Goal: Information Seeking & Learning: Check status

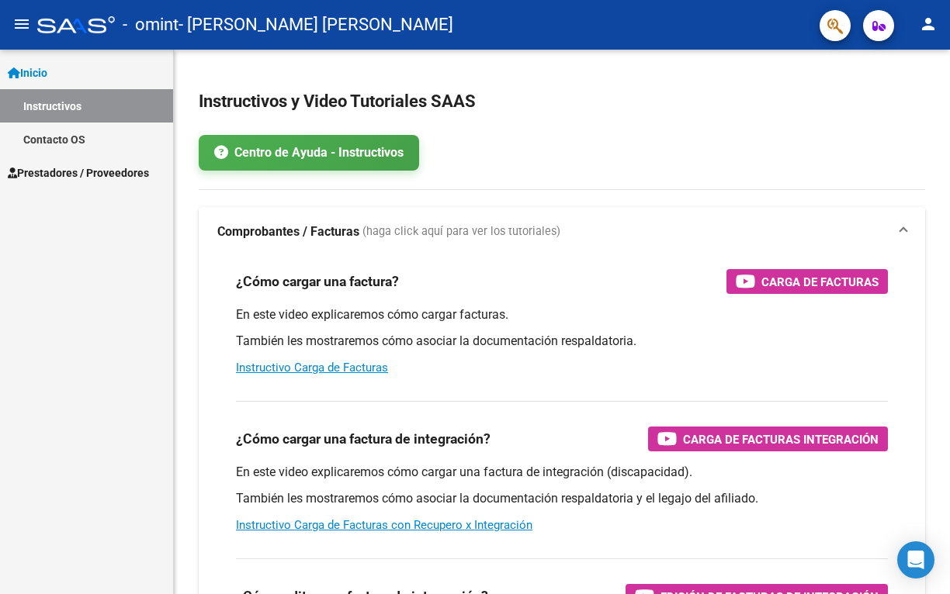
click at [106, 171] on span "Prestadores / Proveedores" at bounding box center [78, 172] width 141 height 17
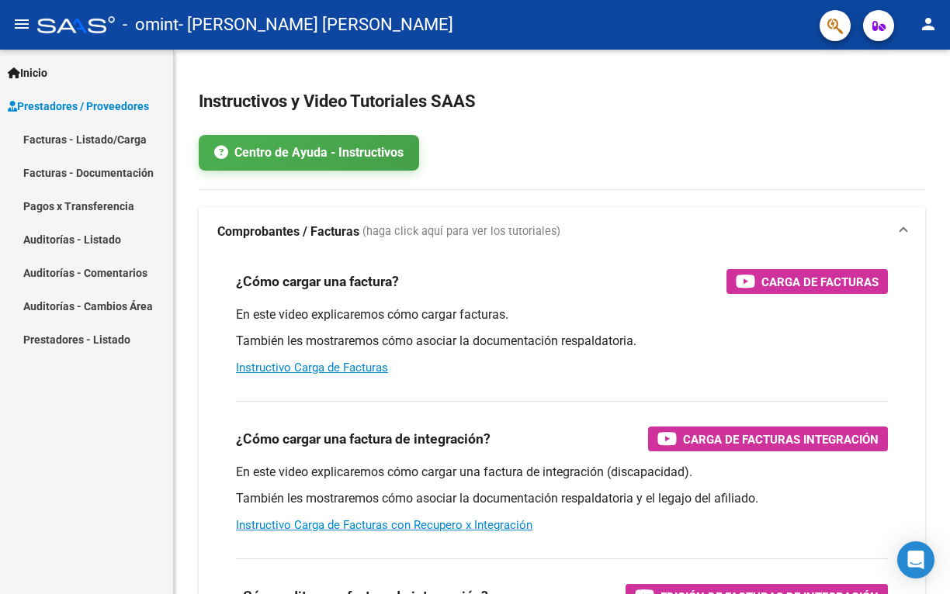
click at [106, 171] on link "Facturas - Documentación" at bounding box center [86, 172] width 173 height 33
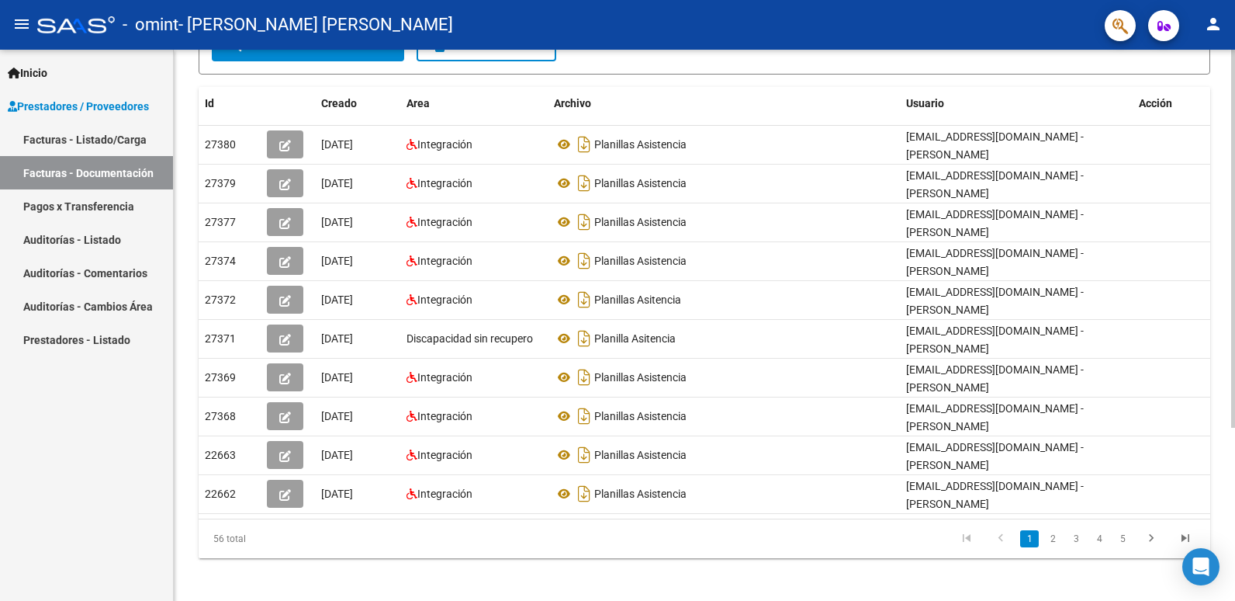
scroll to position [253, 0]
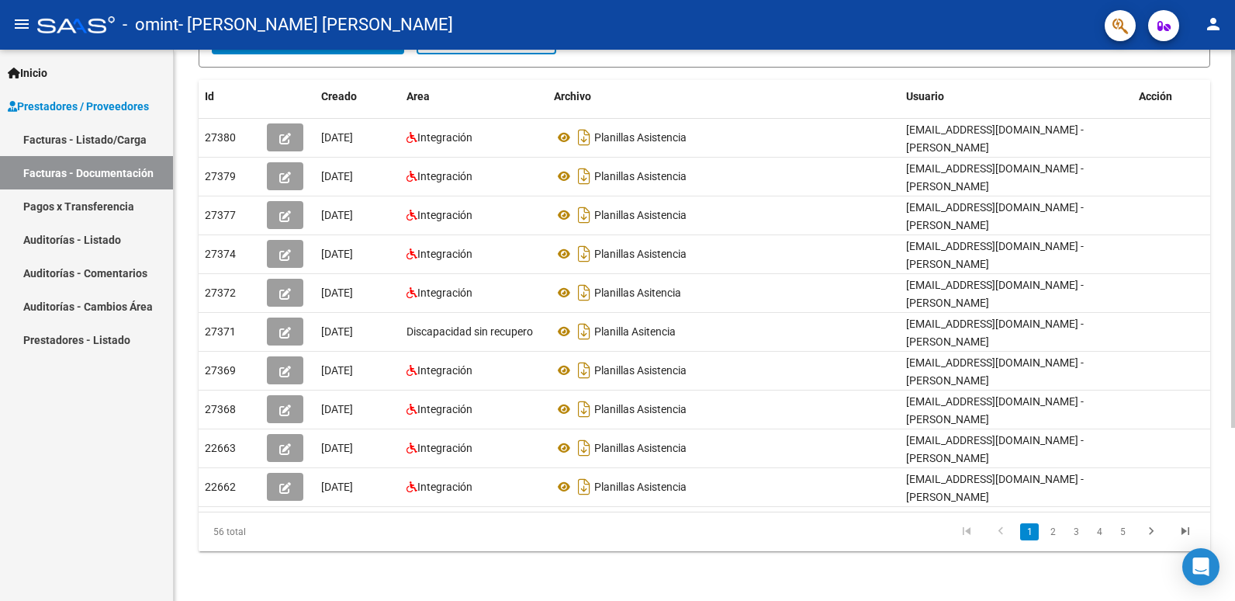
click at [949, 433] on html "menu - omint - [PERSON_NAME] [PERSON_NAME] person Inicio Instructivos Contacto …" at bounding box center [617, 300] width 1235 height 601
click at [53, 139] on link "Facturas - Listado/Carga" at bounding box center [86, 139] width 173 height 33
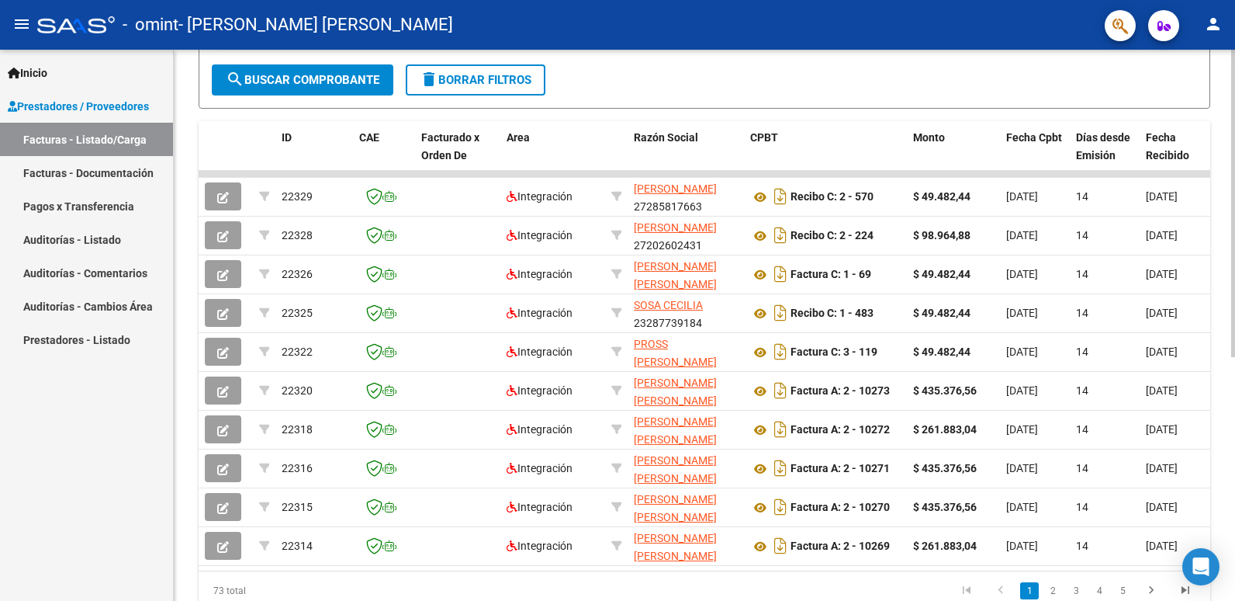
scroll to position [386, 0]
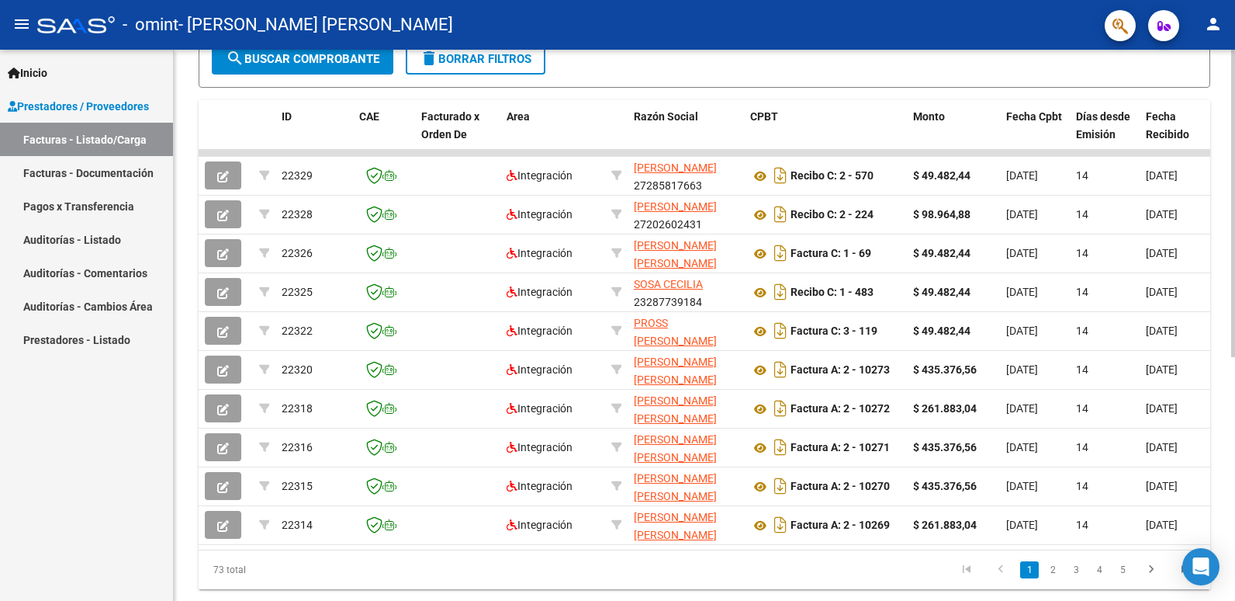
click at [949, 519] on html "menu - omint - [PERSON_NAME] [PERSON_NAME] person Inicio Instructivos Contacto …" at bounding box center [617, 300] width 1235 height 601
click at [949, 578] on link "5" at bounding box center [1122, 569] width 19 height 17
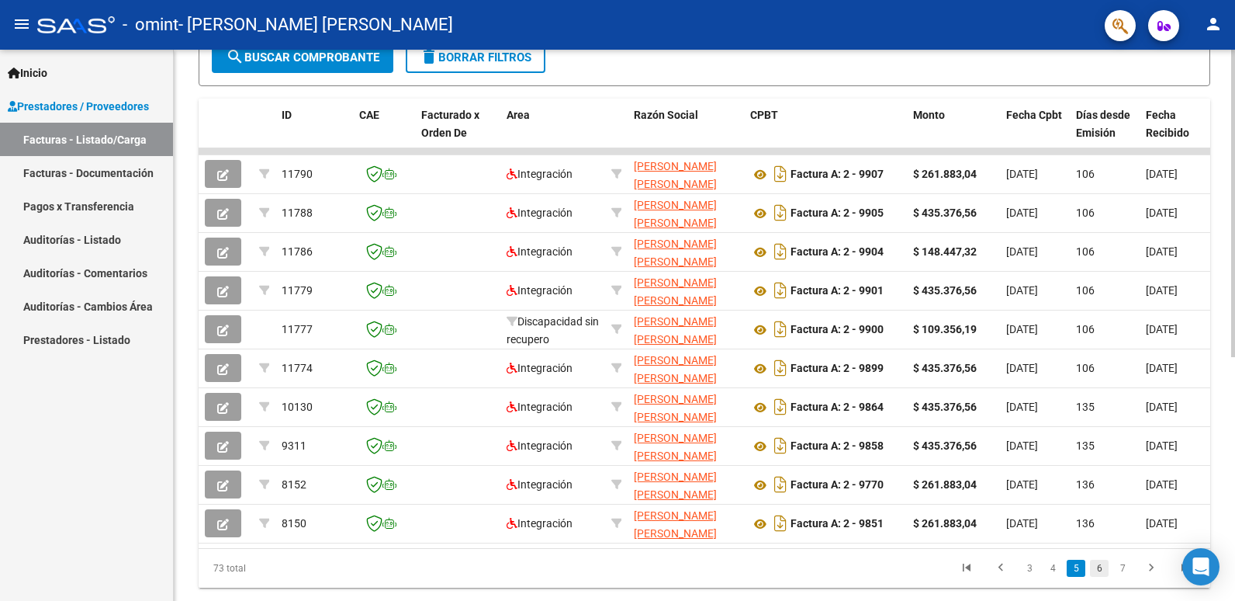
click at [949, 577] on link "6" at bounding box center [1099, 567] width 19 height 17
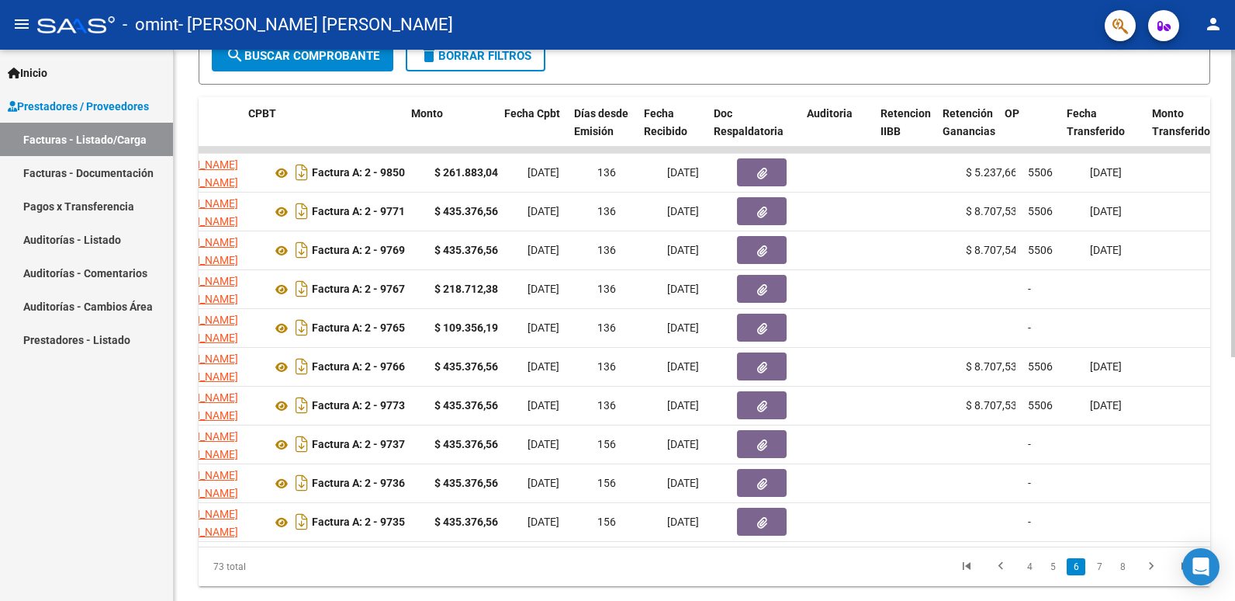
scroll to position [0, 504]
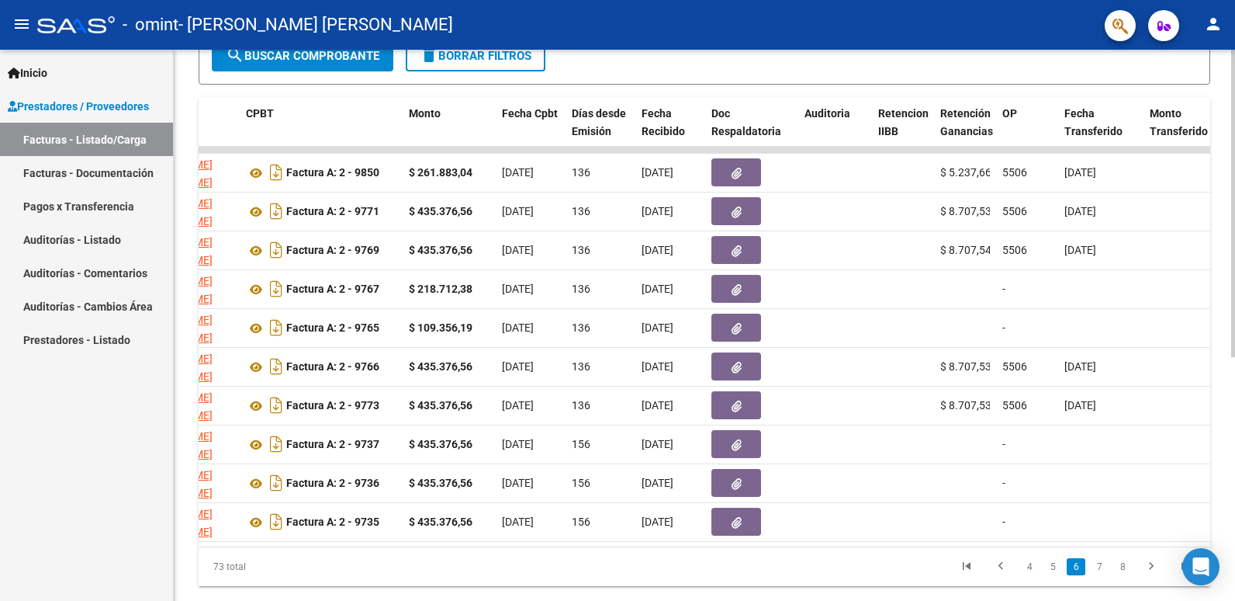
drag, startPoint x: 535, startPoint y: 545, endPoint x: 549, endPoint y: 545, distance: 14.0
click at [549, 545] on datatable-body "8145 Integración [PERSON_NAME] [PERSON_NAME] 20177870669 Factura A: 2 - 9850 $ …" at bounding box center [705, 347] width 1012 height 400
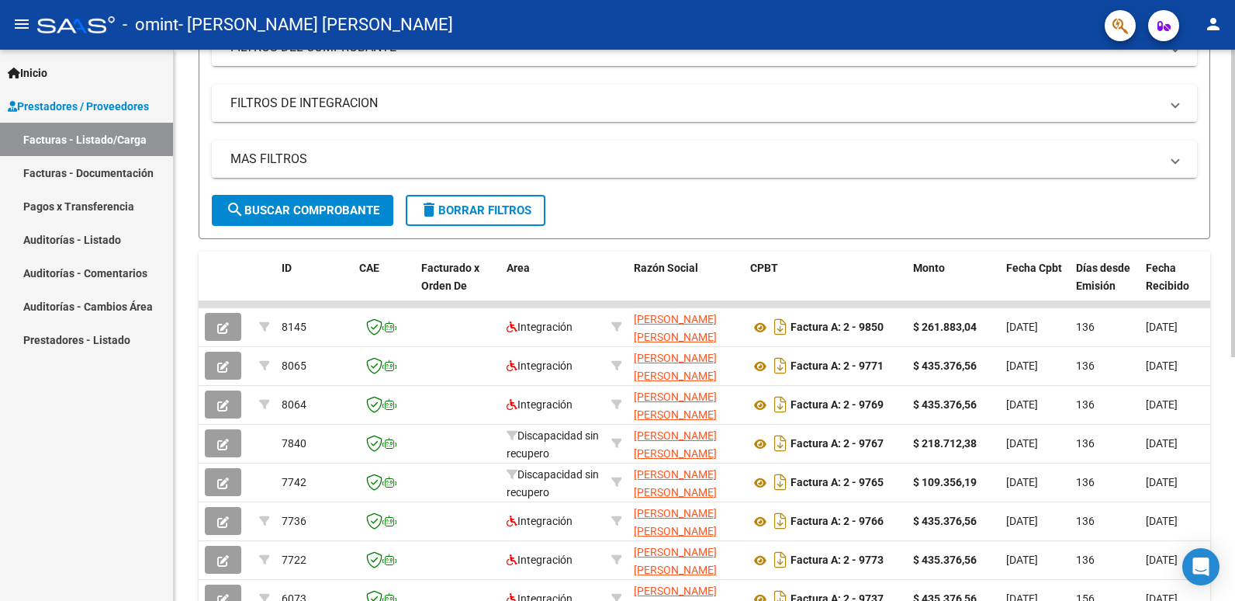
scroll to position [59, 0]
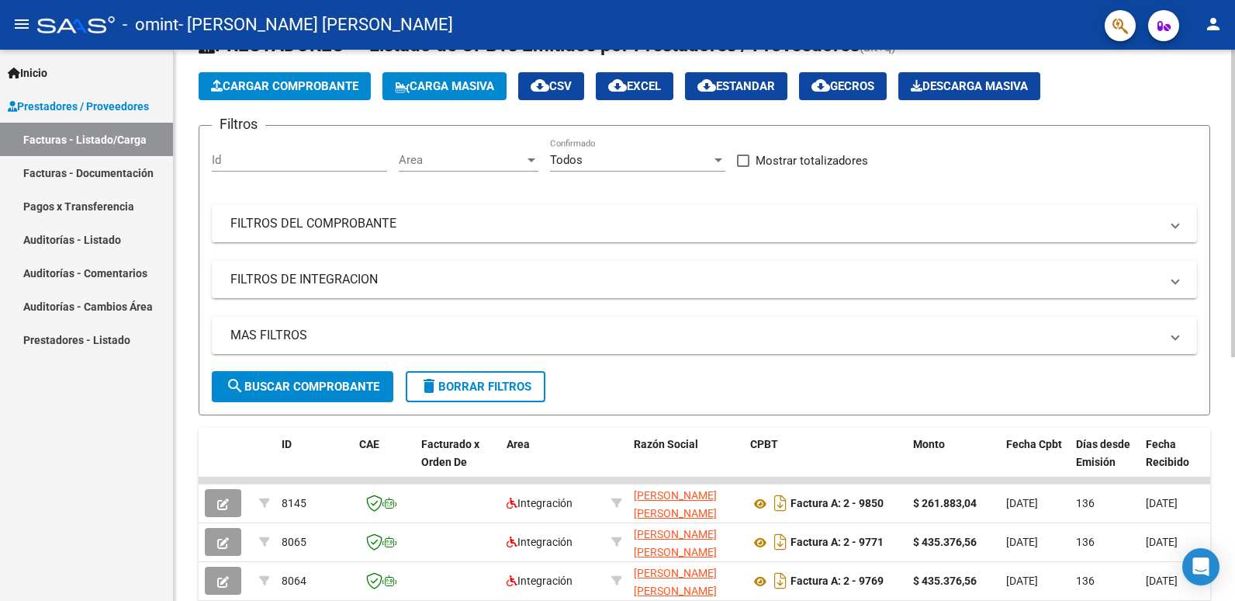
click at [949, 180] on html "menu - omint - [PERSON_NAME] [PERSON_NAME] person Inicio Instructivos Contacto …" at bounding box center [617, 300] width 1235 height 601
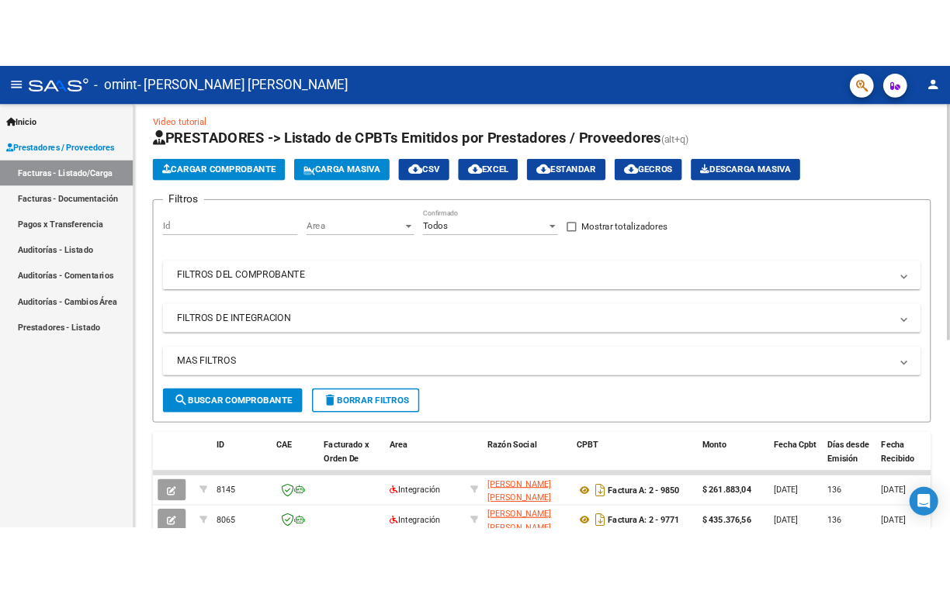
scroll to position [0, 0]
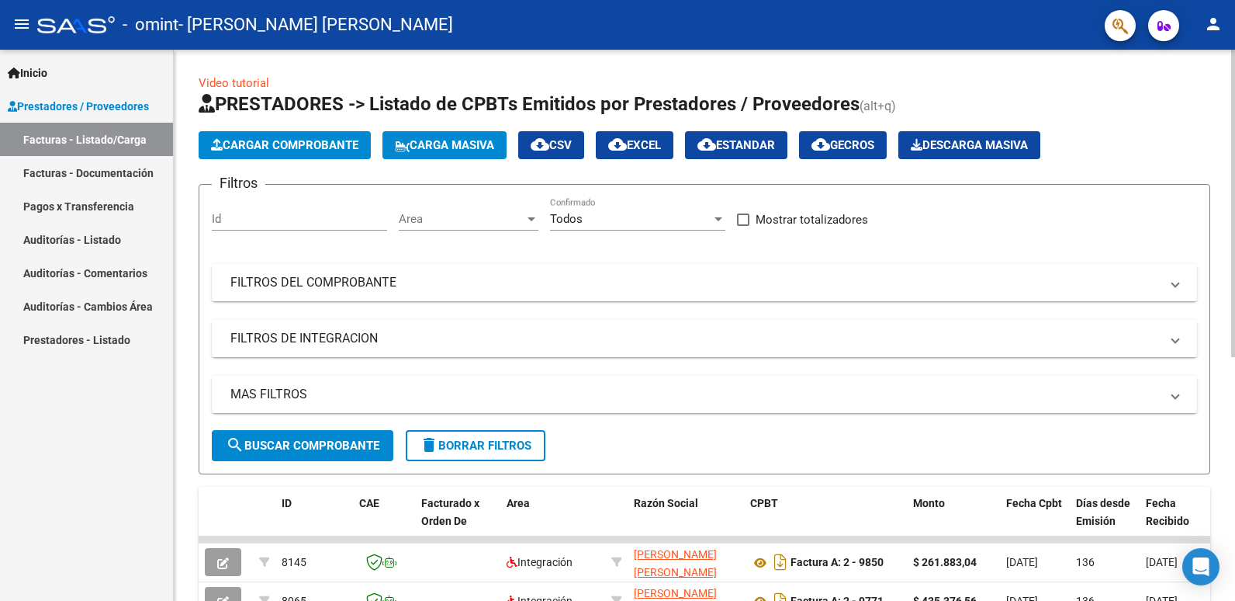
click at [949, 111] on div "Video tutorial PRESTADORES -> Listado de CPBTs Emitidos por Prestadores / Prove…" at bounding box center [706, 537] width 1065 height 975
click at [51, 206] on link "Pagos x Transferencia" at bounding box center [86, 205] width 173 height 33
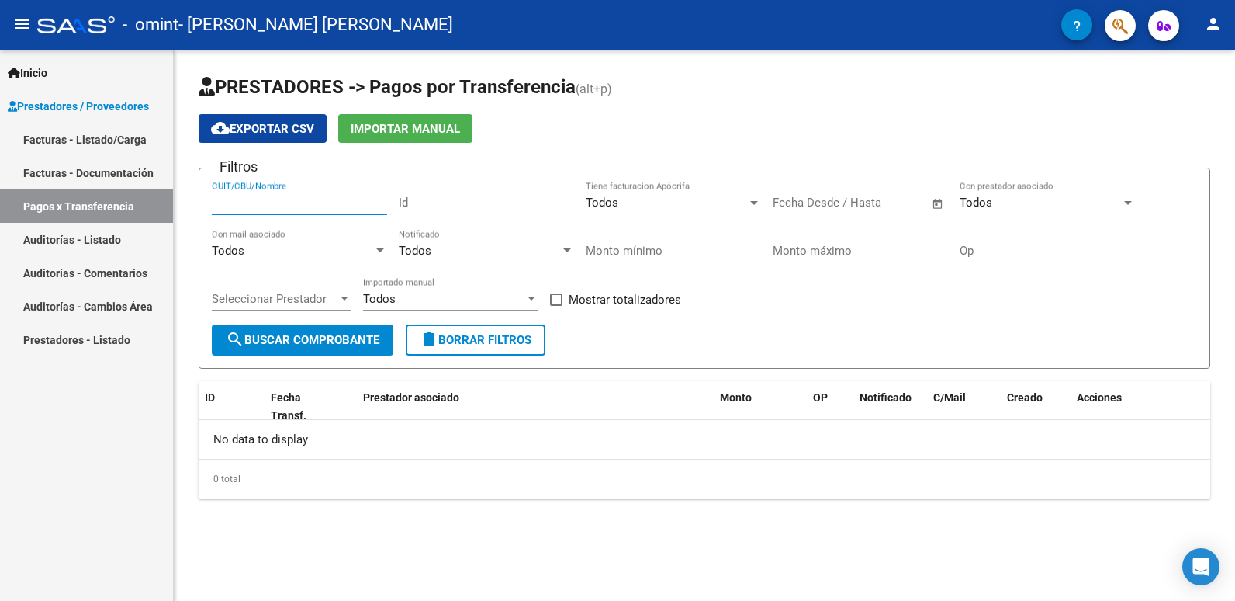
click at [251, 199] on input "CUIT/CBU/Nombre" at bounding box center [299, 203] width 175 height 14
type input "20177870669"
click at [459, 203] on input "Id" at bounding box center [486, 203] width 175 height 14
click at [345, 299] on div at bounding box center [345, 298] width 8 height 4
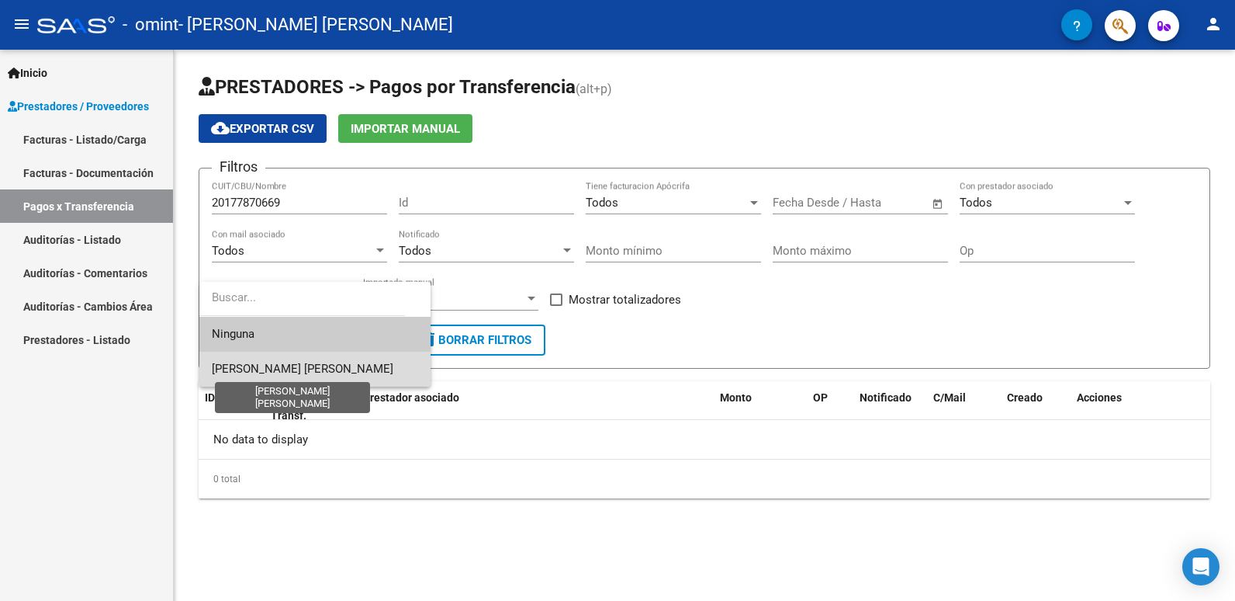
click at [316, 366] on span "[PERSON_NAME] [PERSON_NAME]" at bounding box center [303, 369] width 182 height 14
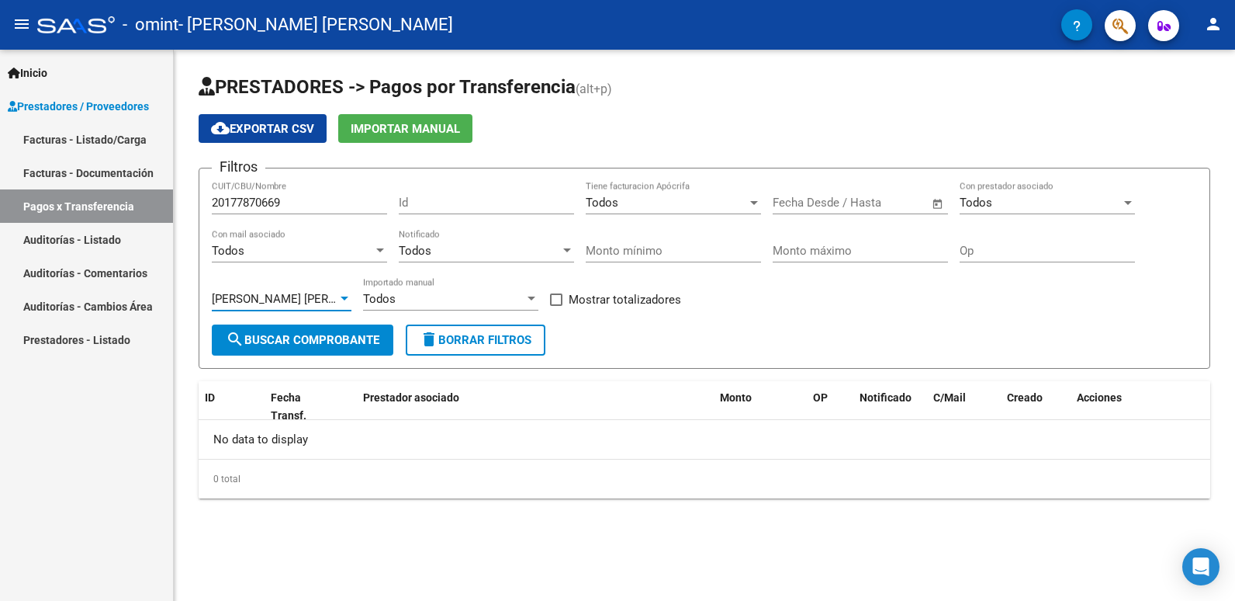
click at [316, 339] on span "search Buscar Comprobante" at bounding box center [303, 340] width 154 height 14
click at [940, 206] on span "Open calendar" at bounding box center [937, 203] width 37 height 37
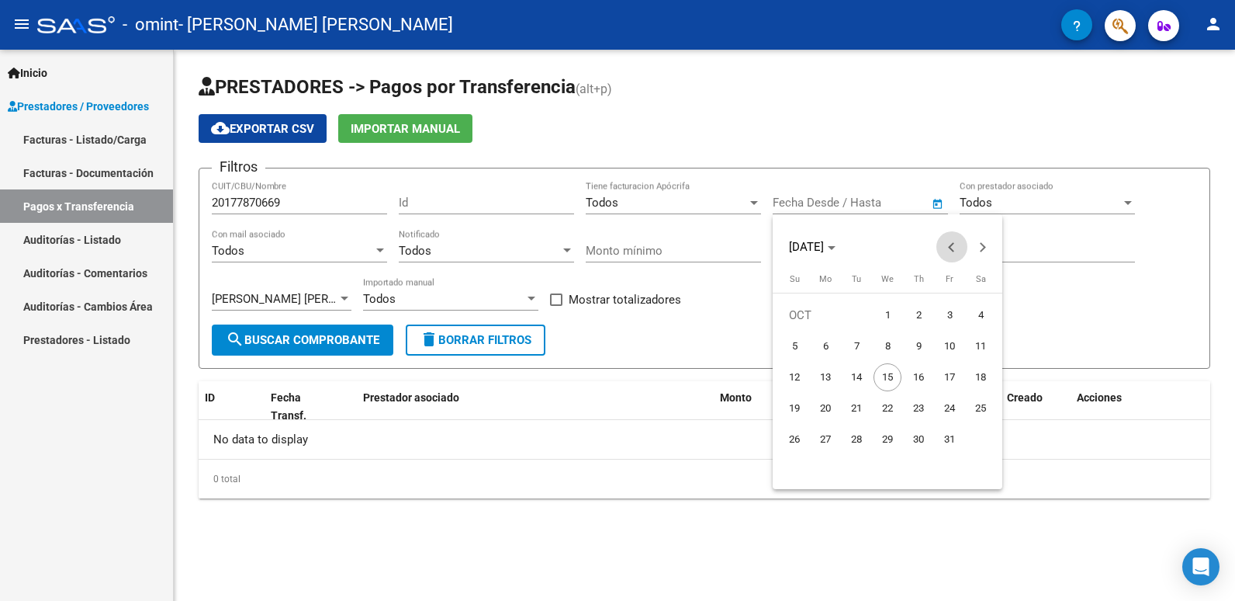
click at [949, 251] on span "Previous month" at bounding box center [952, 246] width 31 height 31
click at [795, 345] on span "1" at bounding box center [795, 346] width 28 height 28
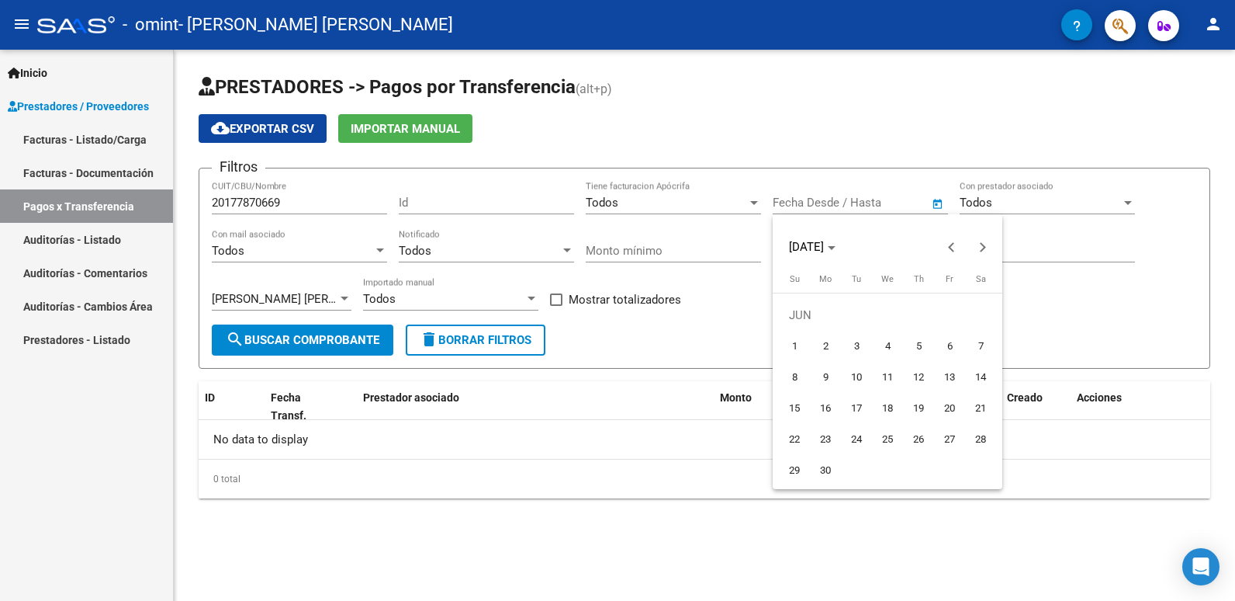
type input "[DATE]"
click at [949, 243] on div at bounding box center [617, 300] width 1235 height 601
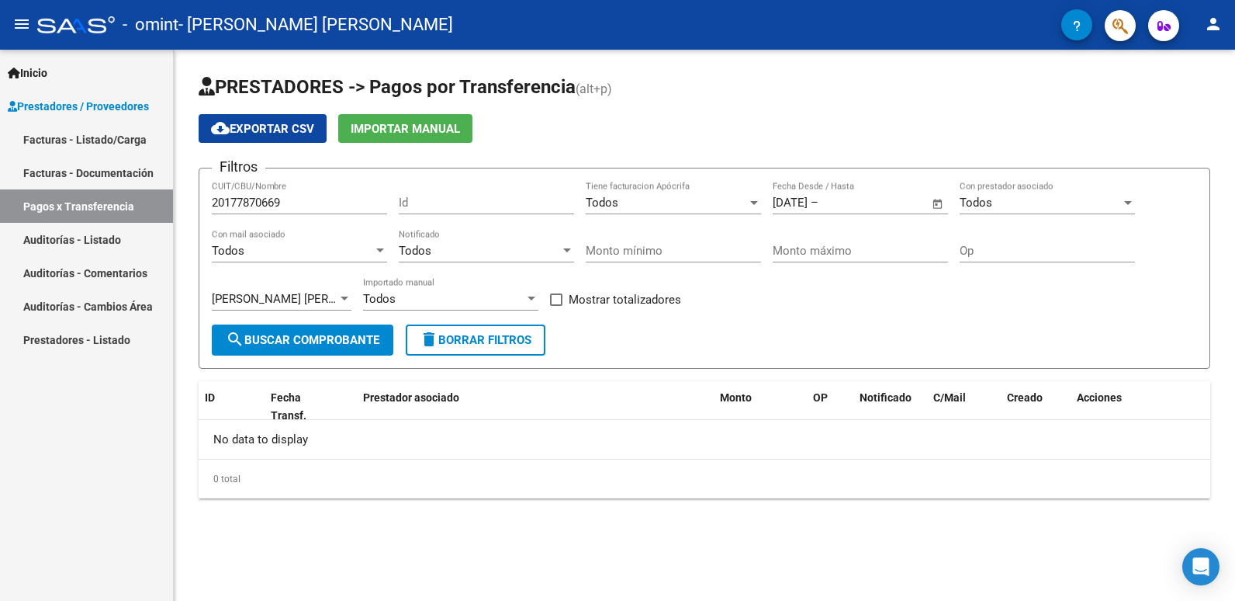
click at [335, 341] on span "search Buscar Comprobante" at bounding box center [303, 340] width 154 height 14
click at [534, 296] on div at bounding box center [532, 299] width 14 height 12
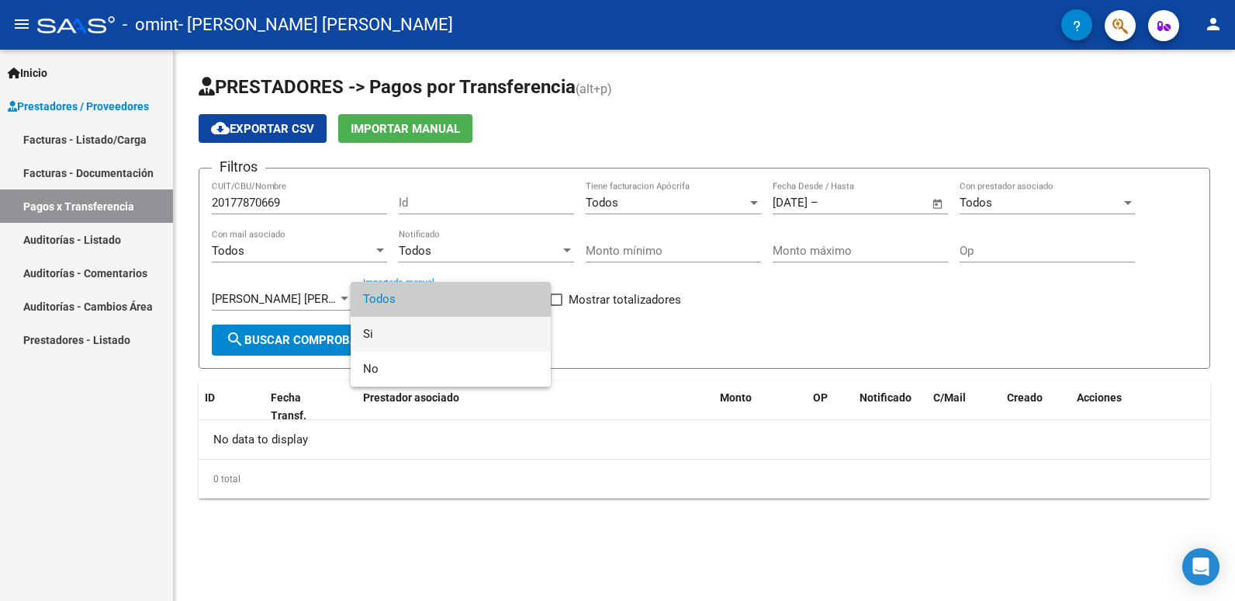
click at [403, 331] on span "Si" at bounding box center [450, 334] width 175 height 35
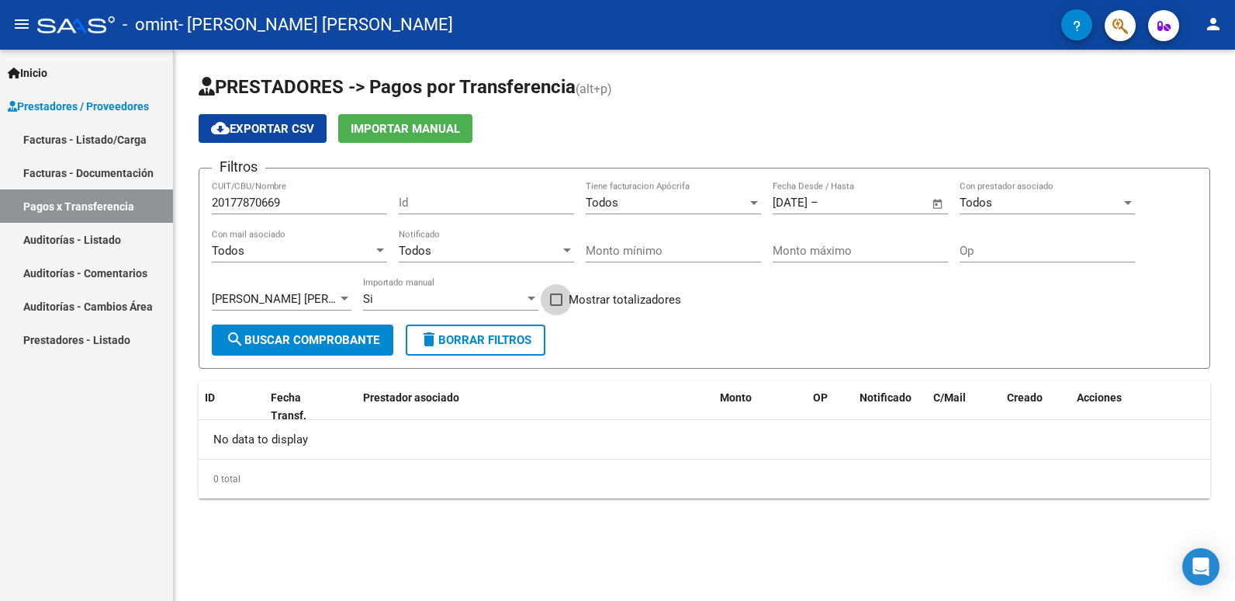
click at [559, 300] on span at bounding box center [556, 299] width 12 height 12
click at [556, 306] on input "Mostrar totalizadores" at bounding box center [556, 306] width 1 height 1
checkbox input "true"
click at [561, 248] on div at bounding box center [567, 250] width 14 height 12
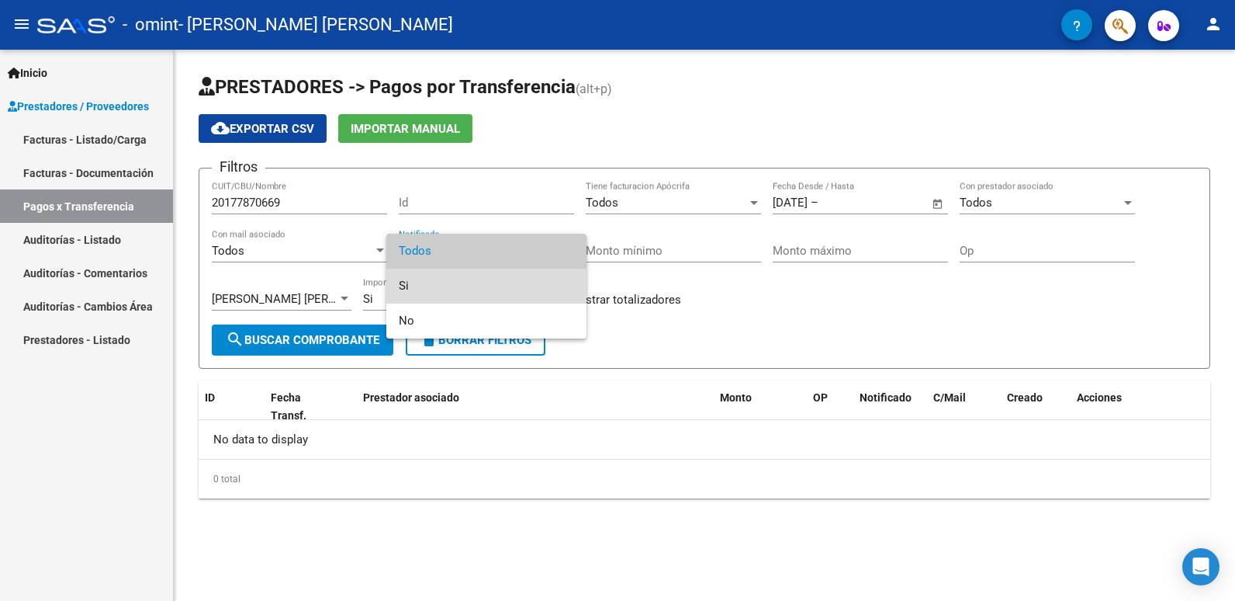
click at [425, 282] on span "Si" at bounding box center [486, 285] width 175 height 35
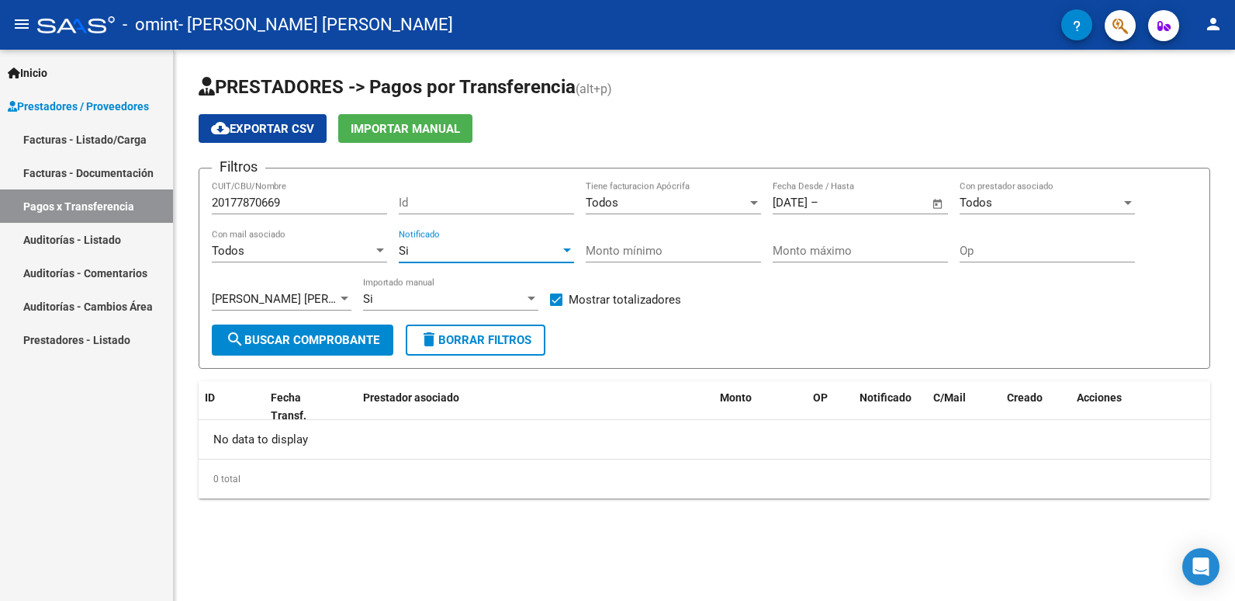
click at [380, 252] on div at bounding box center [380, 250] width 8 height 4
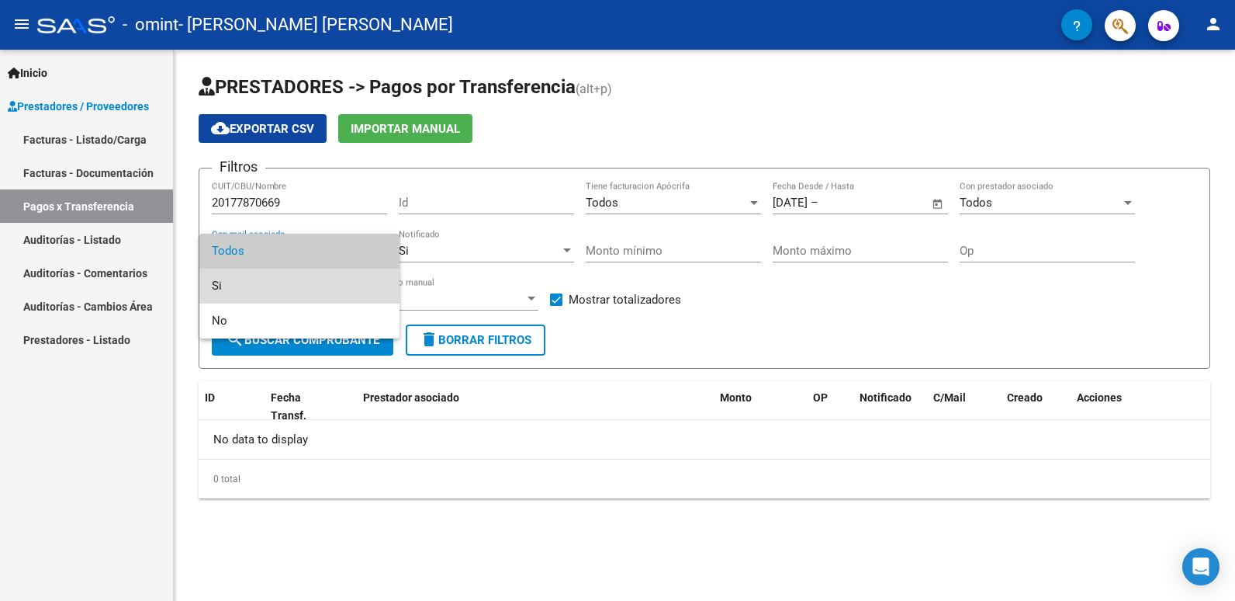
click at [289, 284] on span "Si" at bounding box center [299, 285] width 175 height 35
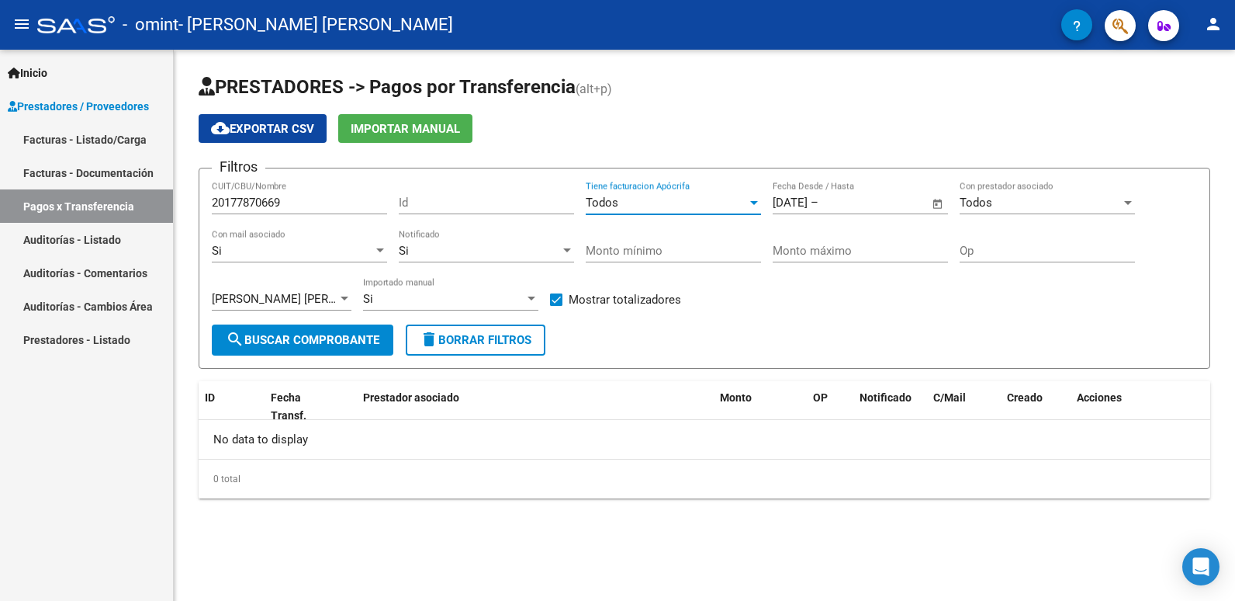
click at [749, 202] on div at bounding box center [754, 202] width 14 height 12
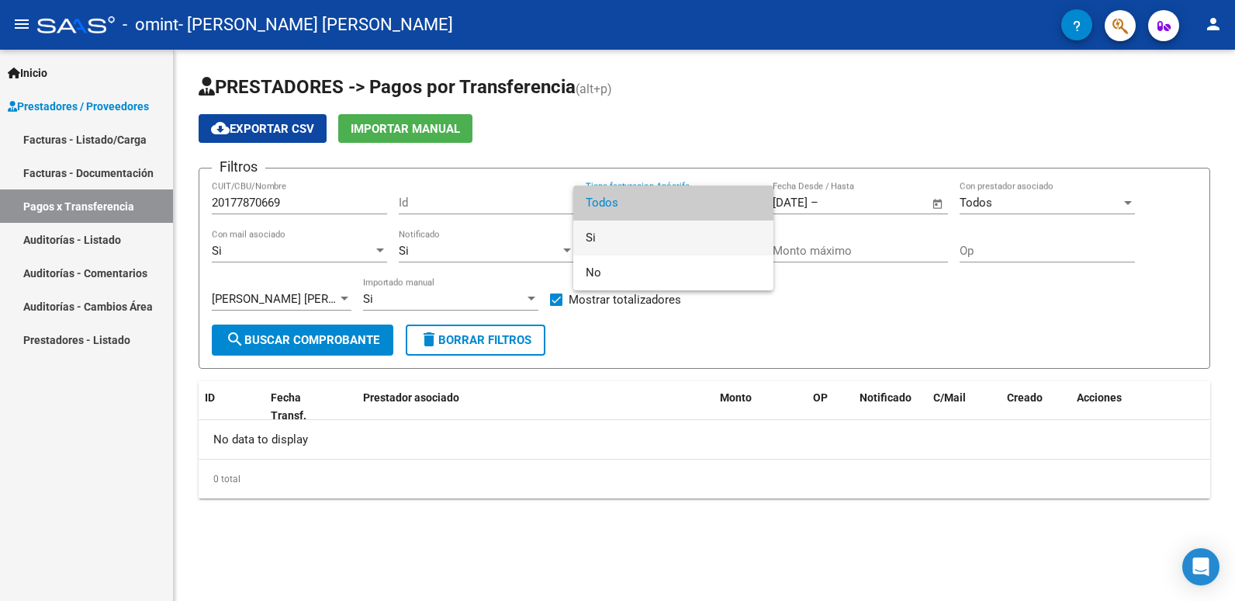
click at [681, 246] on span "Si" at bounding box center [673, 237] width 175 height 35
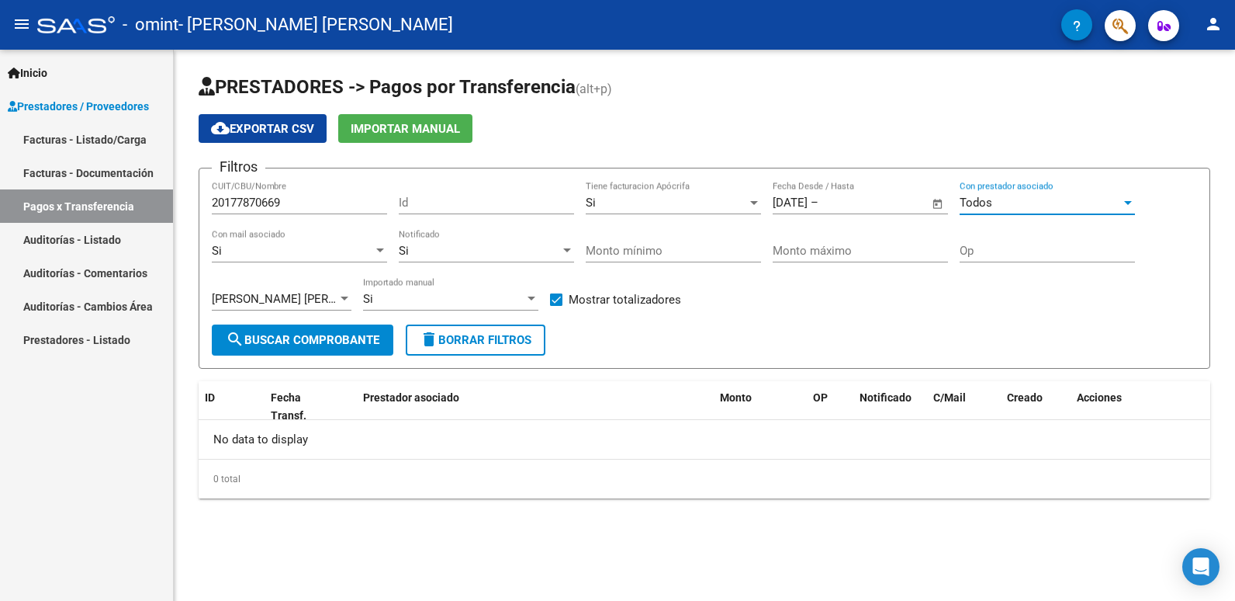
click at [949, 204] on div at bounding box center [1128, 203] width 8 height 4
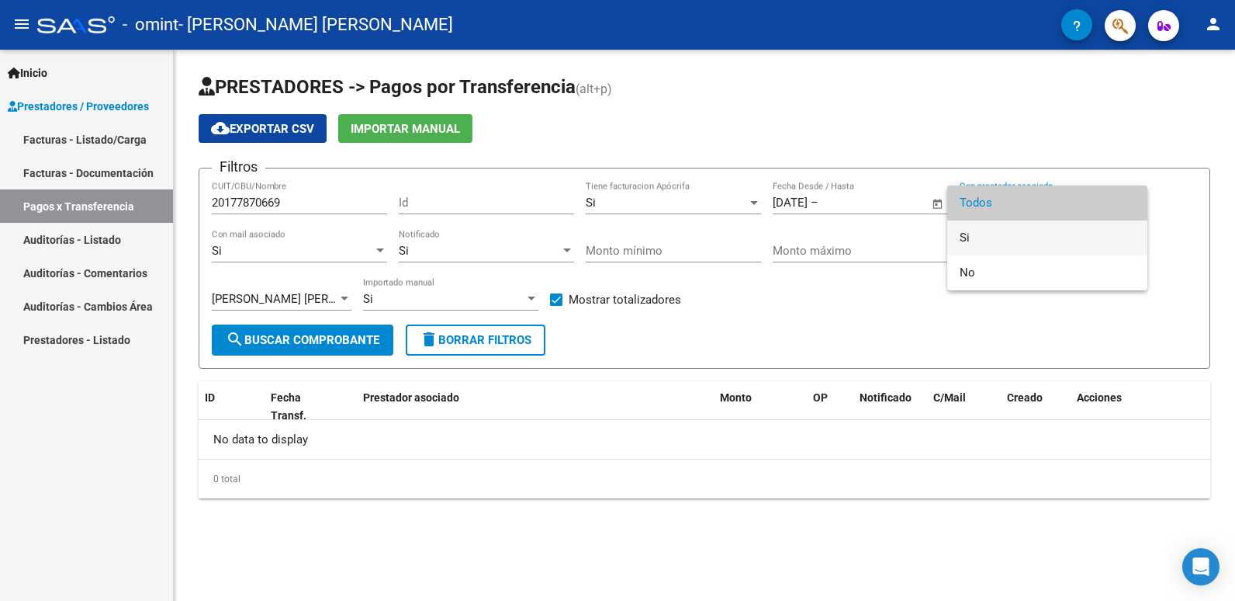
click at [949, 242] on span "Si" at bounding box center [1047, 237] width 175 height 35
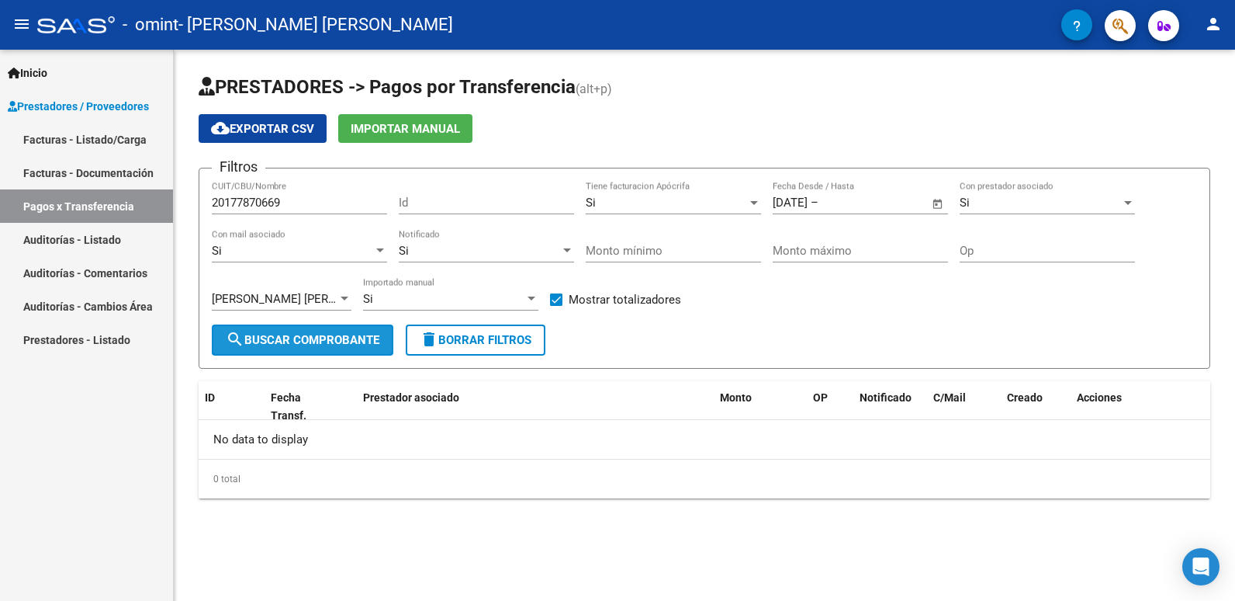
click at [327, 337] on span "search Buscar Comprobante" at bounding box center [303, 340] width 154 height 14
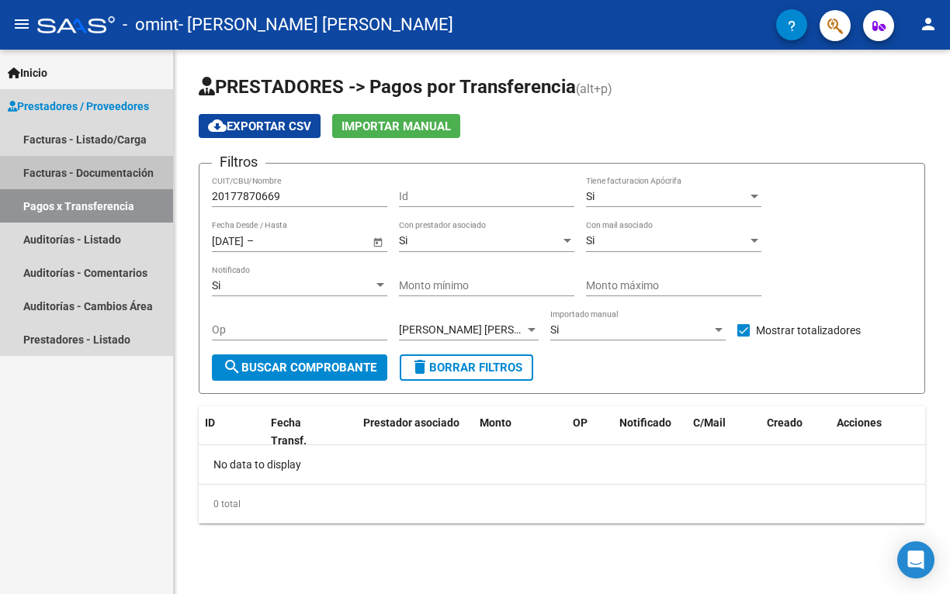
click at [132, 170] on link "Facturas - Documentación" at bounding box center [86, 172] width 173 height 33
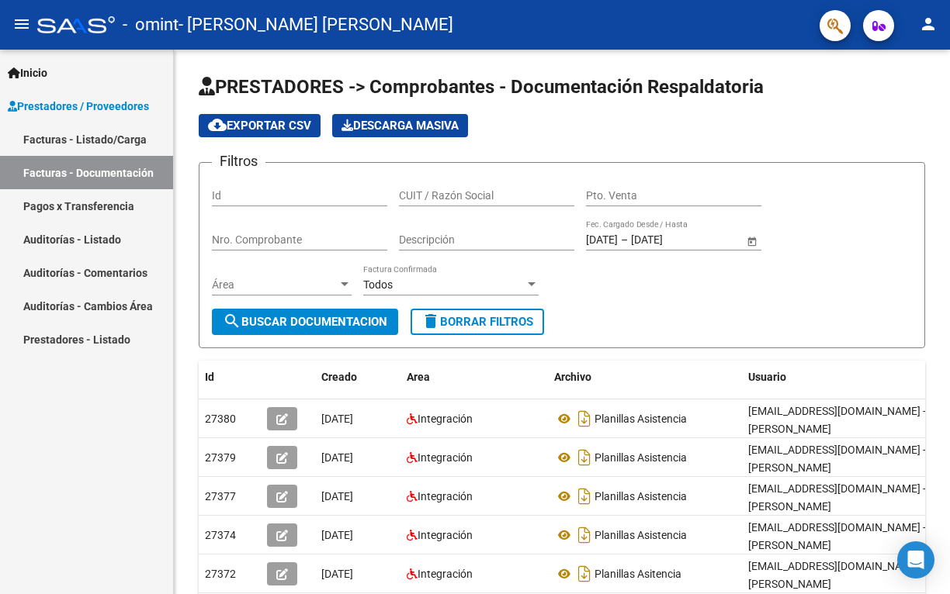
click at [110, 202] on link "Pagos x Transferencia" at bounding box center [86, 205] width 173 height 33
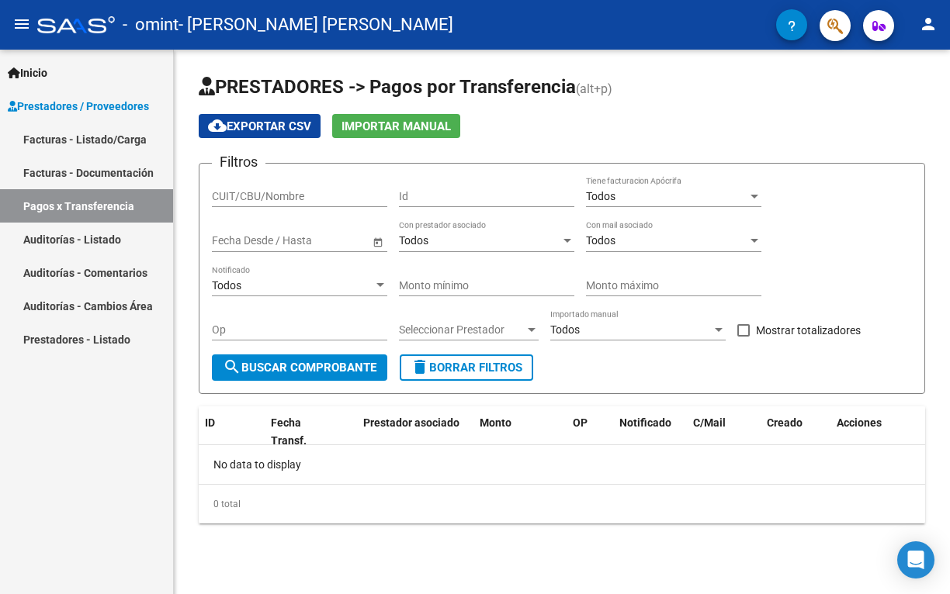
click at [309, 196] on input "CUIT/CBU/Nombre" at bounding box center [299, 196] width 175 height 13
type input "20177870669"
click at [348, 267] on div "Todos Notificado" at bounding box center [299, 280] width 175 height 31
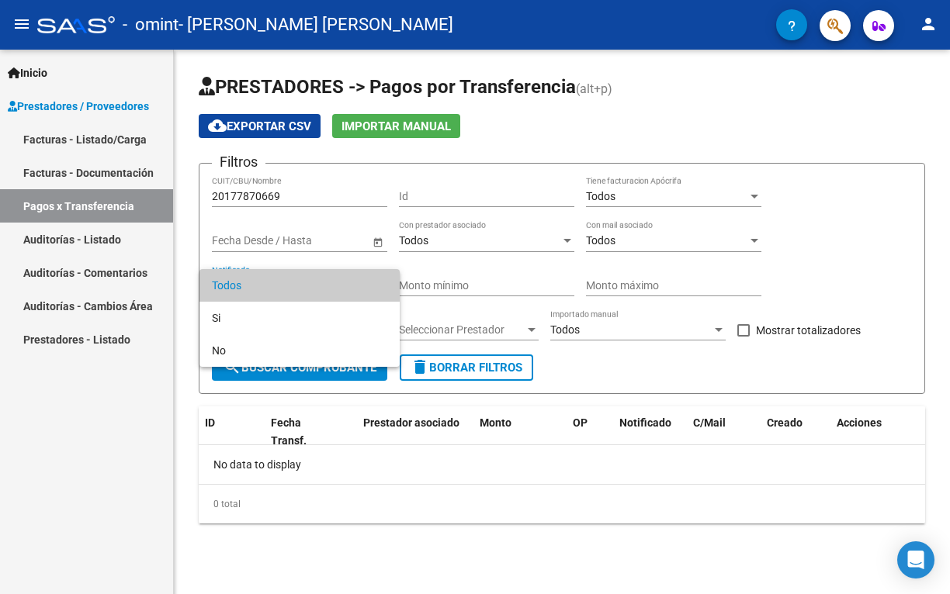
click at [513, 226] on div at bounding box center [475, 297] width 950 height 594
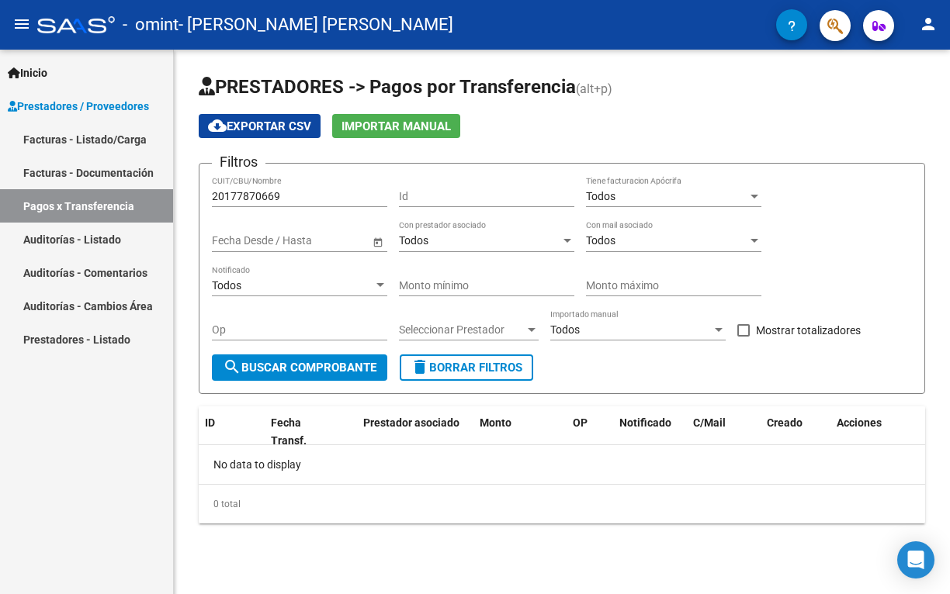
click at [535, 330] on div at bounding box center [532, 330] width 8 height 4
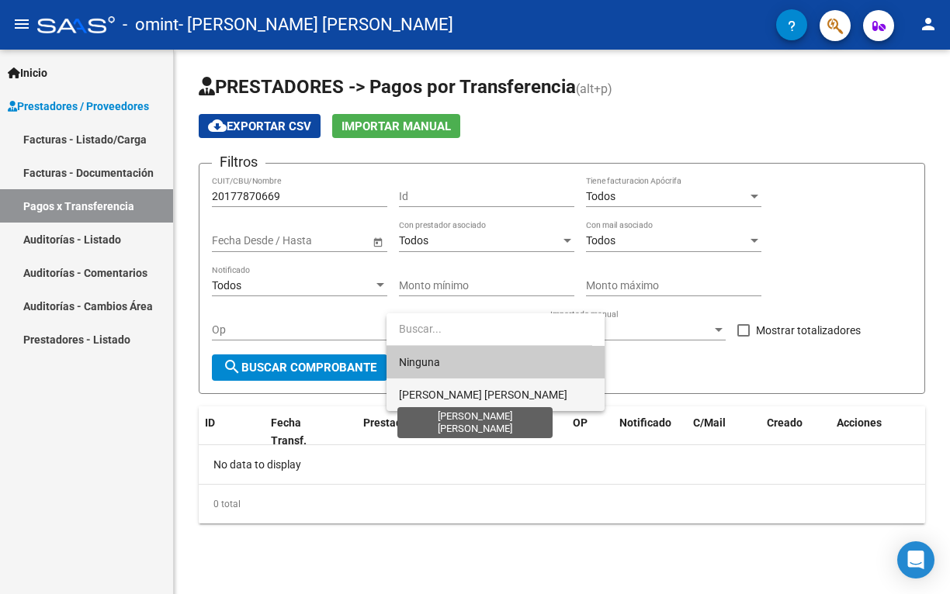
click at [462, 392] on span "[PERSON_NAME] [PERSON_NAME]" at bounding box center [483, 395] width 168 height 12
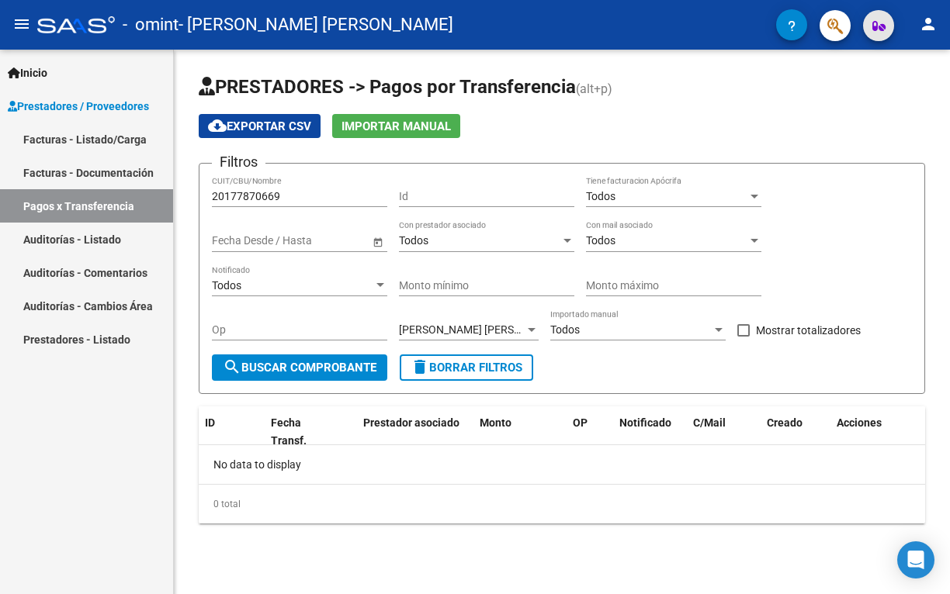
click at [874, 26] on icon "button" at bounding box center [878, 26] width 13 height 12
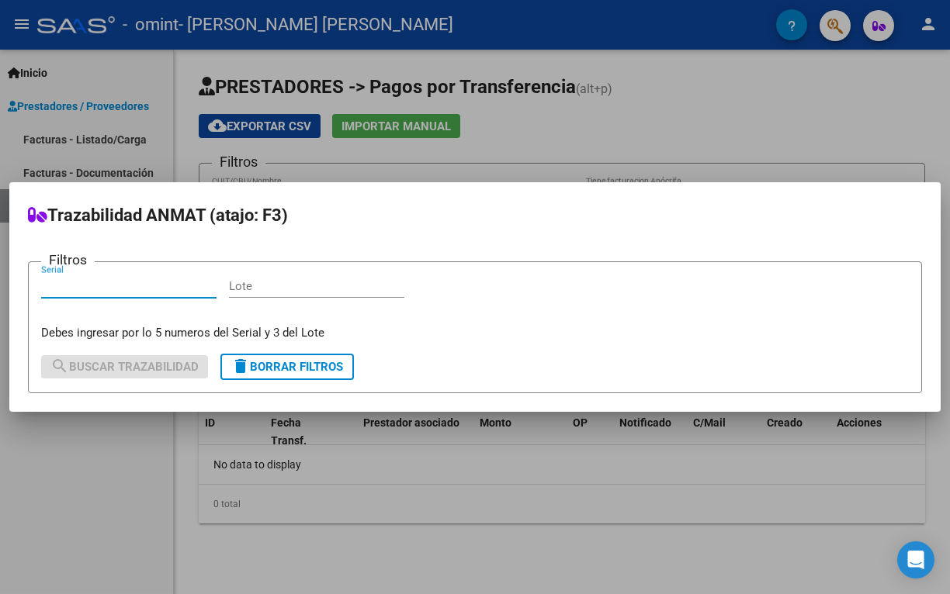
click at [839, 111] on div at bounding box center [475, 297] width 950 height 594
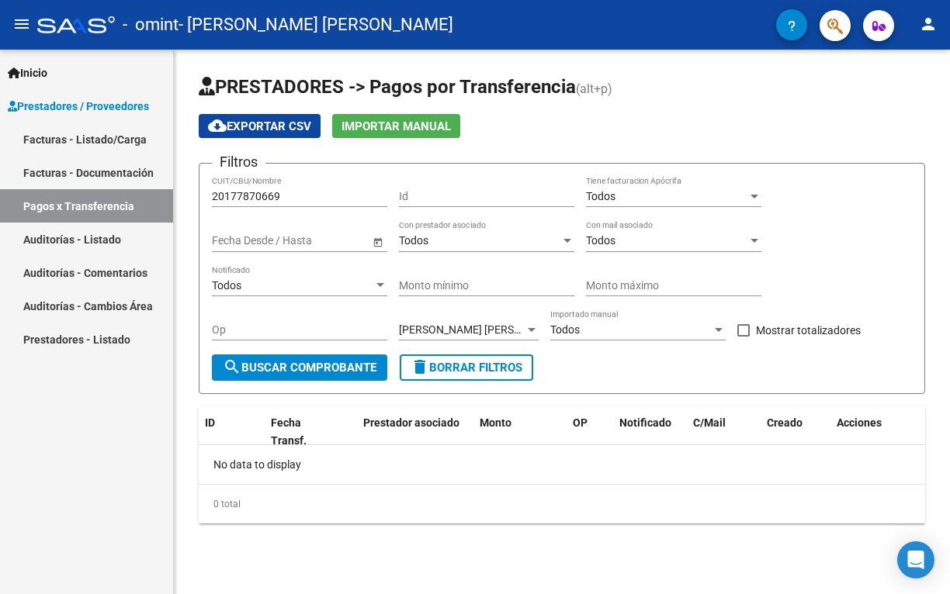
click at [788, 26] on icon "button" at bounding box center [792, 26] width 8 height 12
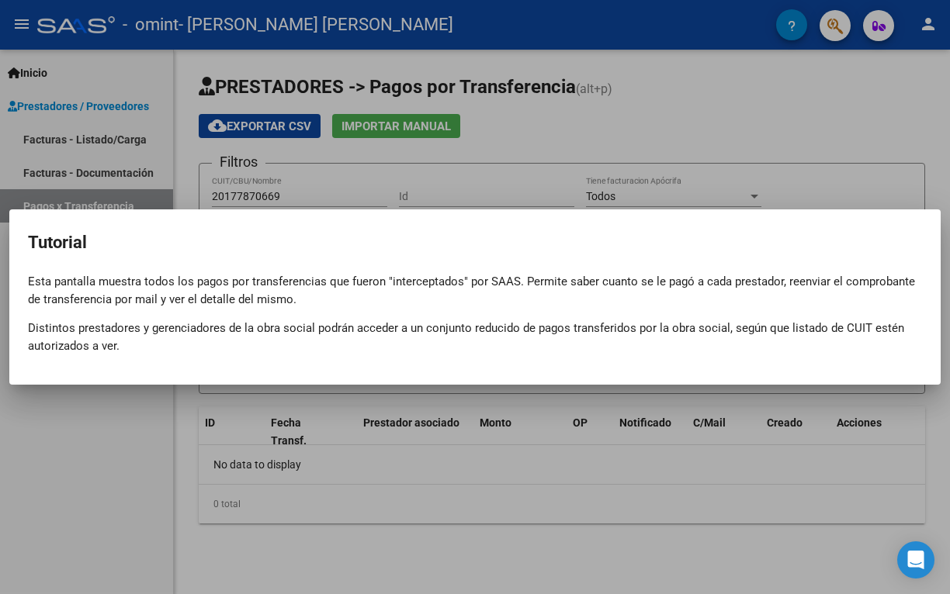
click at [768, 151] on div at bounding box center [475, 297] width 950 height 594
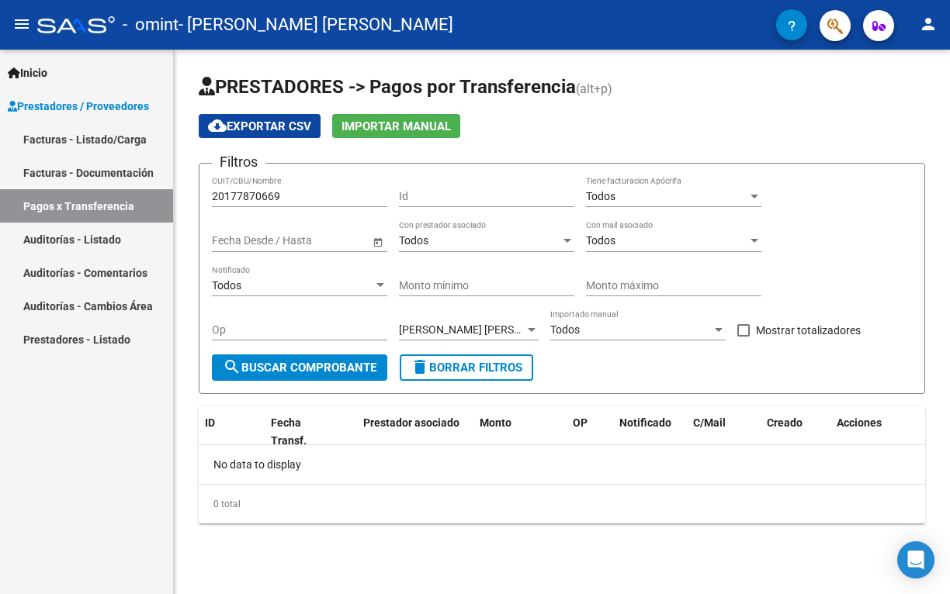
click at [928, 22] on mat-icon "person" at bounding box center [928, 24] width 19 height 19
click at [705, 123] on div at bounding box center [475, 297] width 950 height 594
